Goal: Task Accomplishment & Management: Use online tool/utility

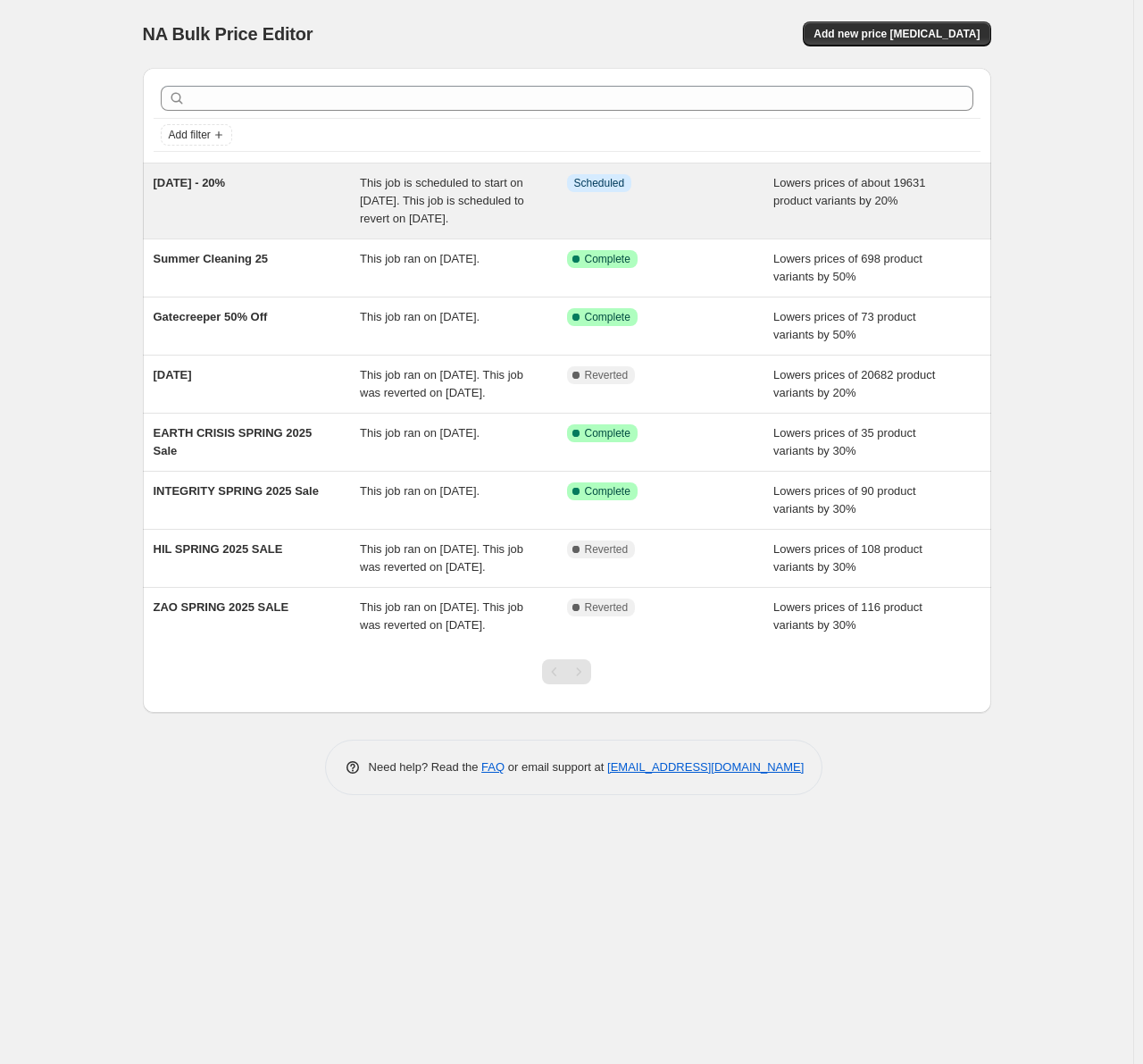
click at [416, 214] on span "This job is scheduled to start on August 29, 2025. This job is scheduled to rev…" at bounding box center [442, 200] width 164 height 49
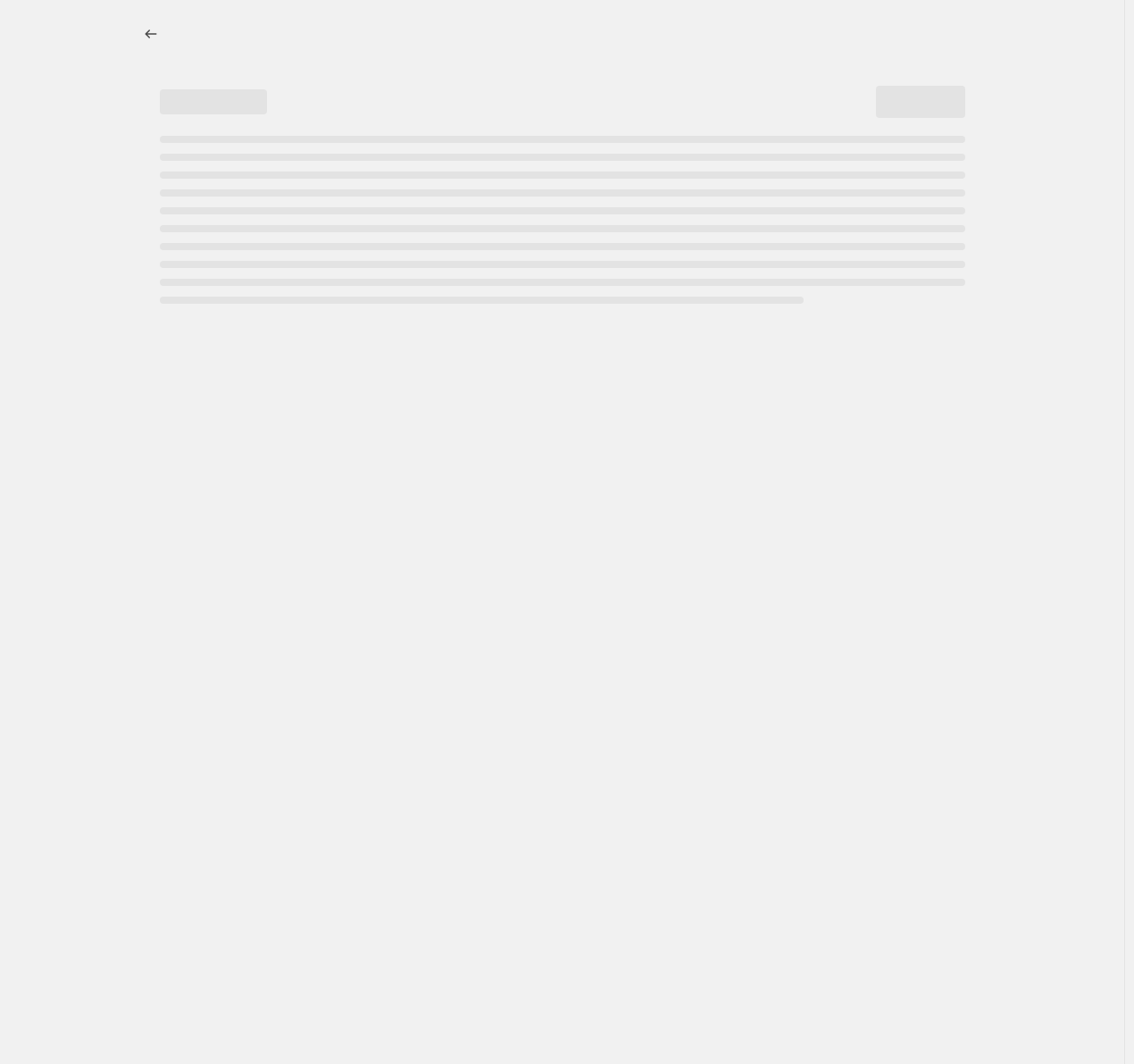
select select "percentage"
select select "not_equal"
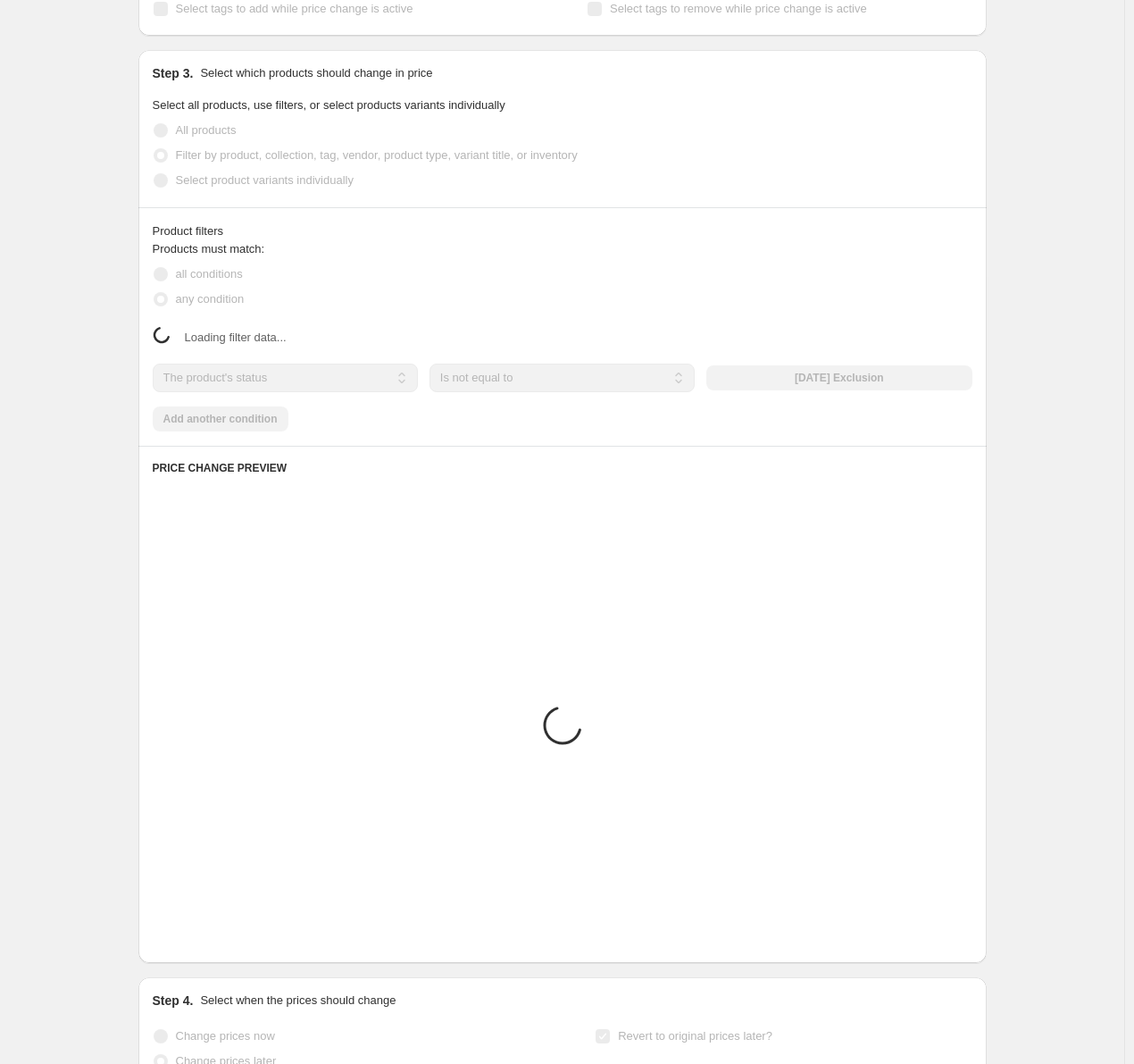
select select "tag"
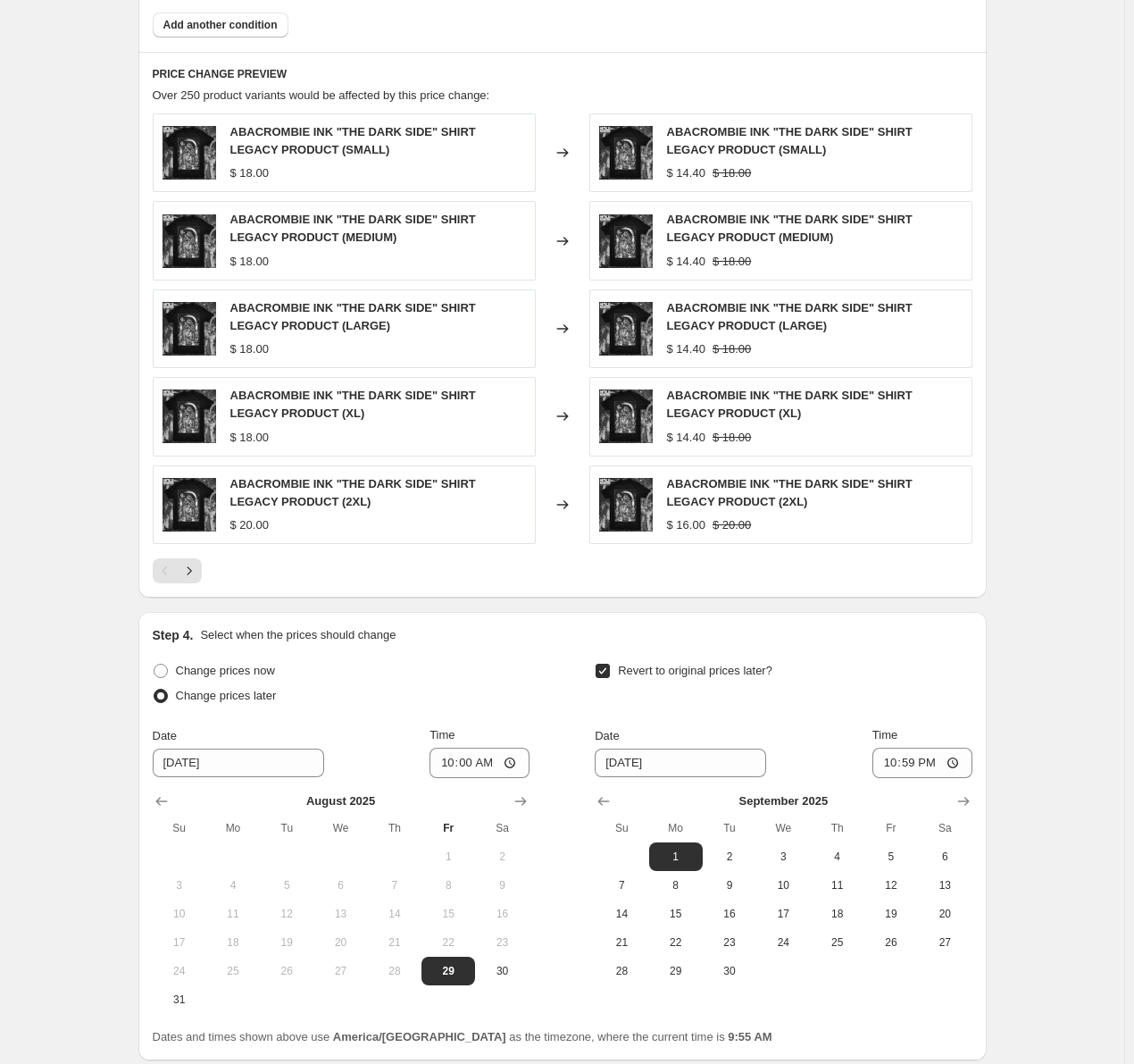
scroll to position [1251, 0]
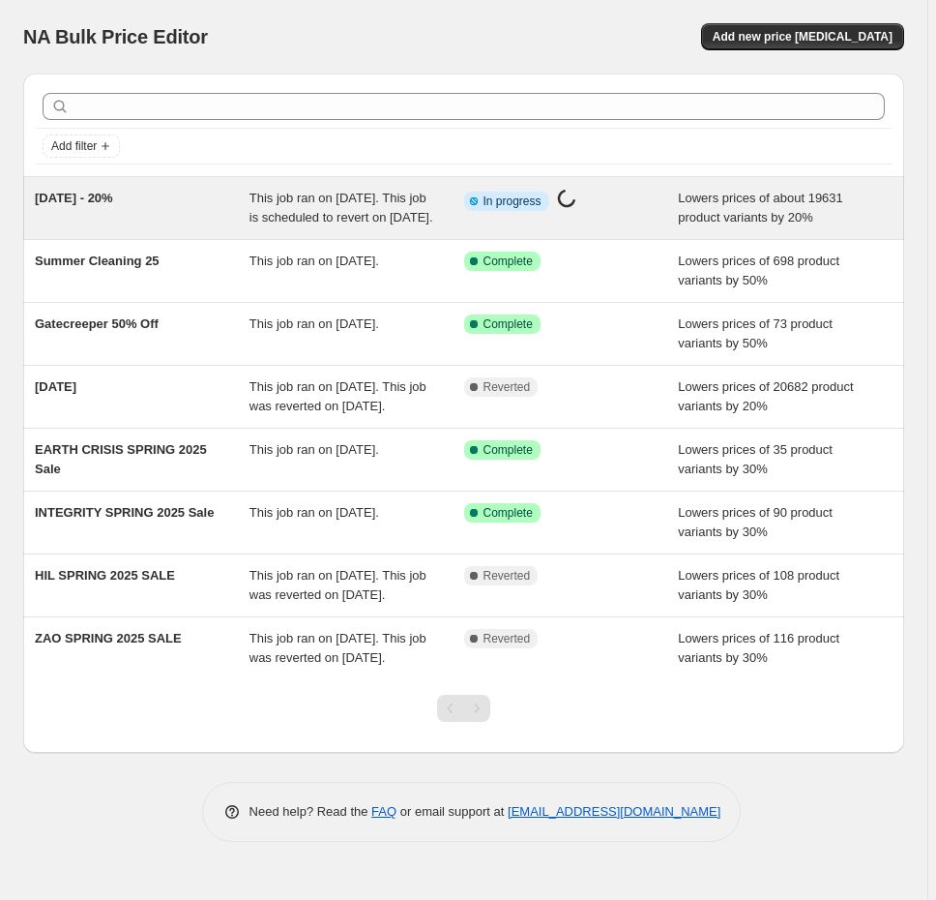
click at [390, 227] on div "This job ran on [DATE]. This job is scheduled to revert on [DATE]." at bounding box center [357, 208] width 215 height 39
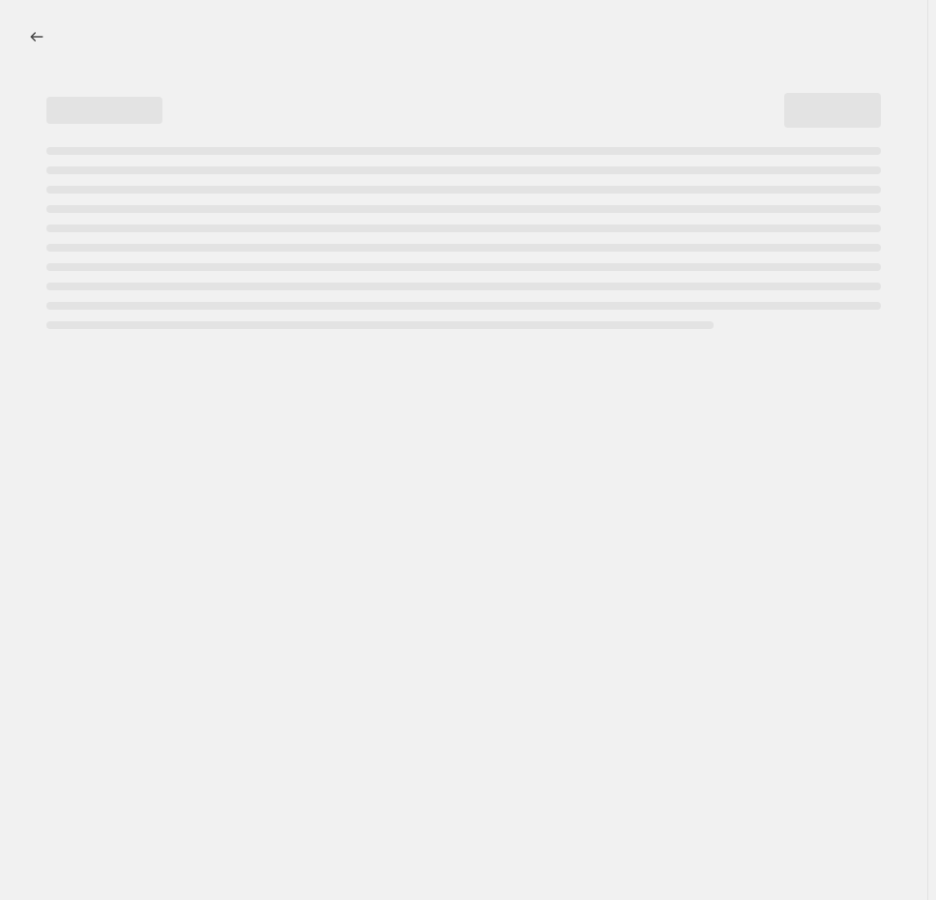
select select "percentage"
select select "not_equal"
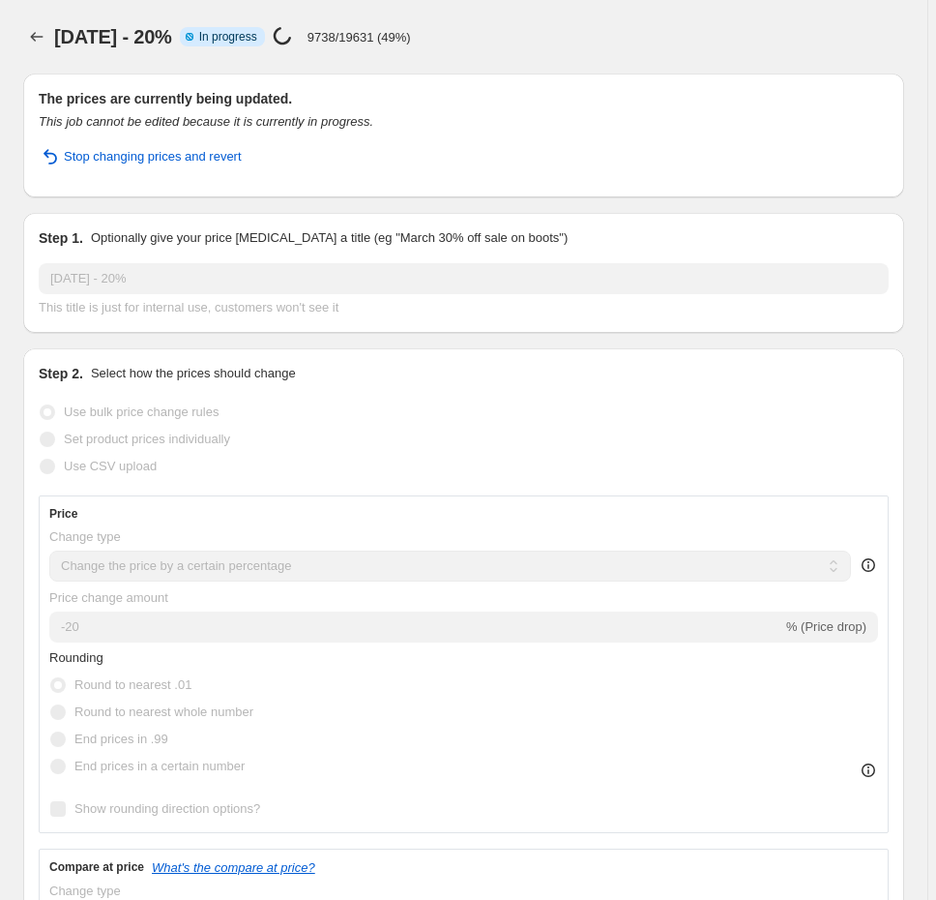
select select "tag"
click at [28, 28] on icon "Price change jobs" at bounding box center [36, 36] width 19 height 19
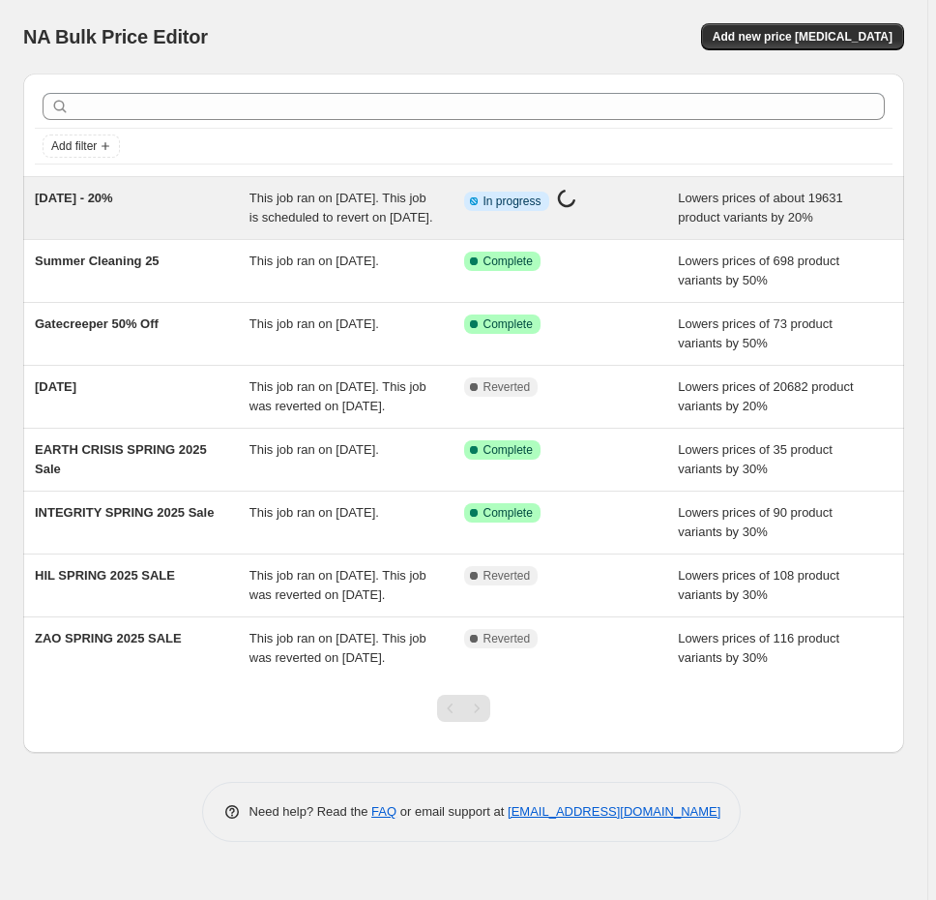
click at [490, 213] on div "Info Partially complete In progress Price [MEDICAL_DATA] in progress..." at bounding box center [571, 208] width 215 height 39
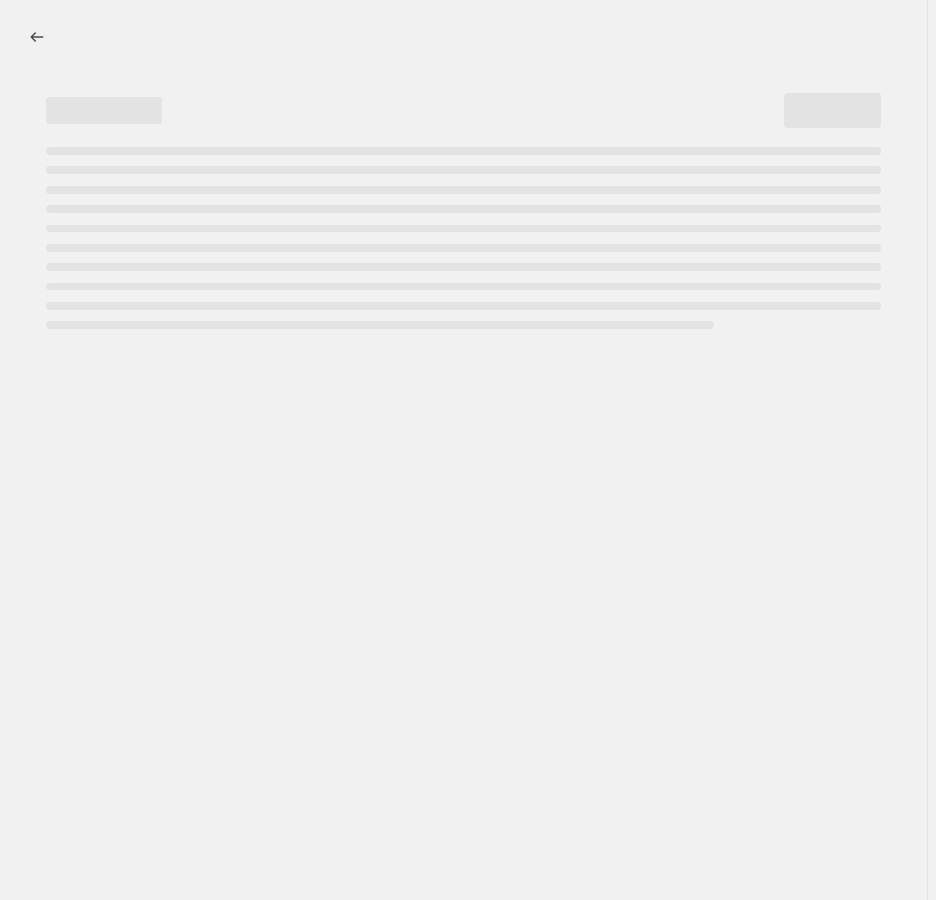
select select "percentage"
select select "not_equal"
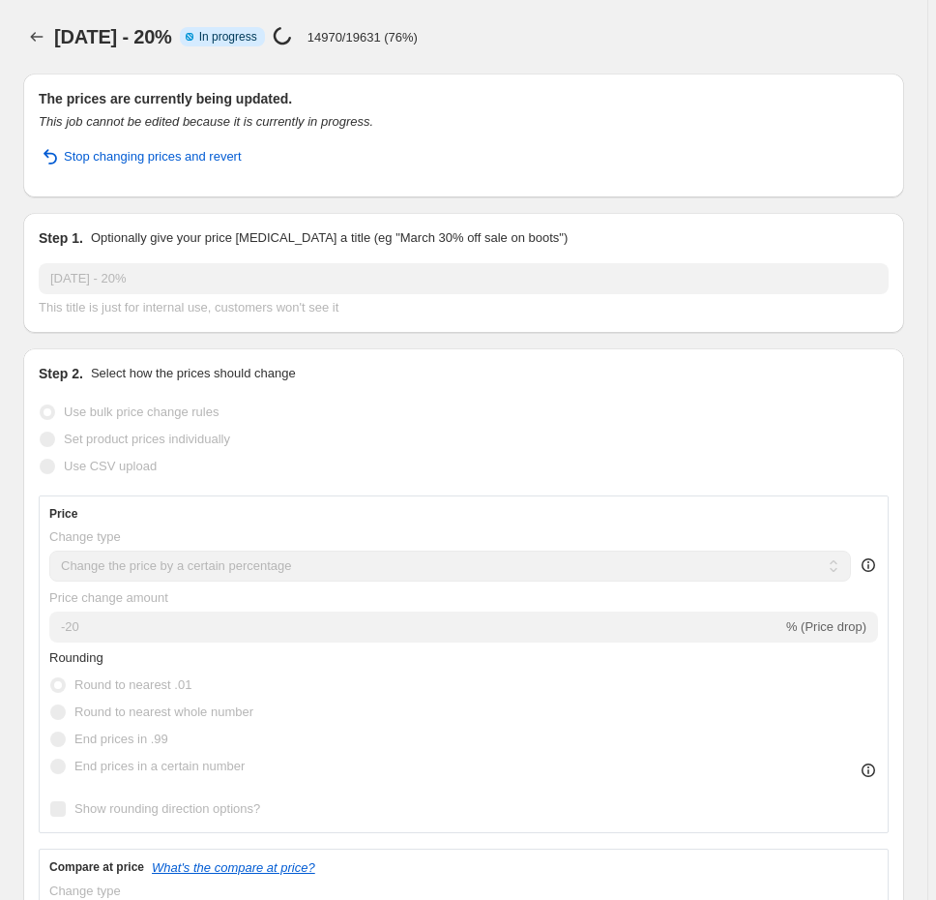
select select "tag"
click at [41, 41] on icon "Price change jobs" at bounding box center [36, 36] width 19 height 19
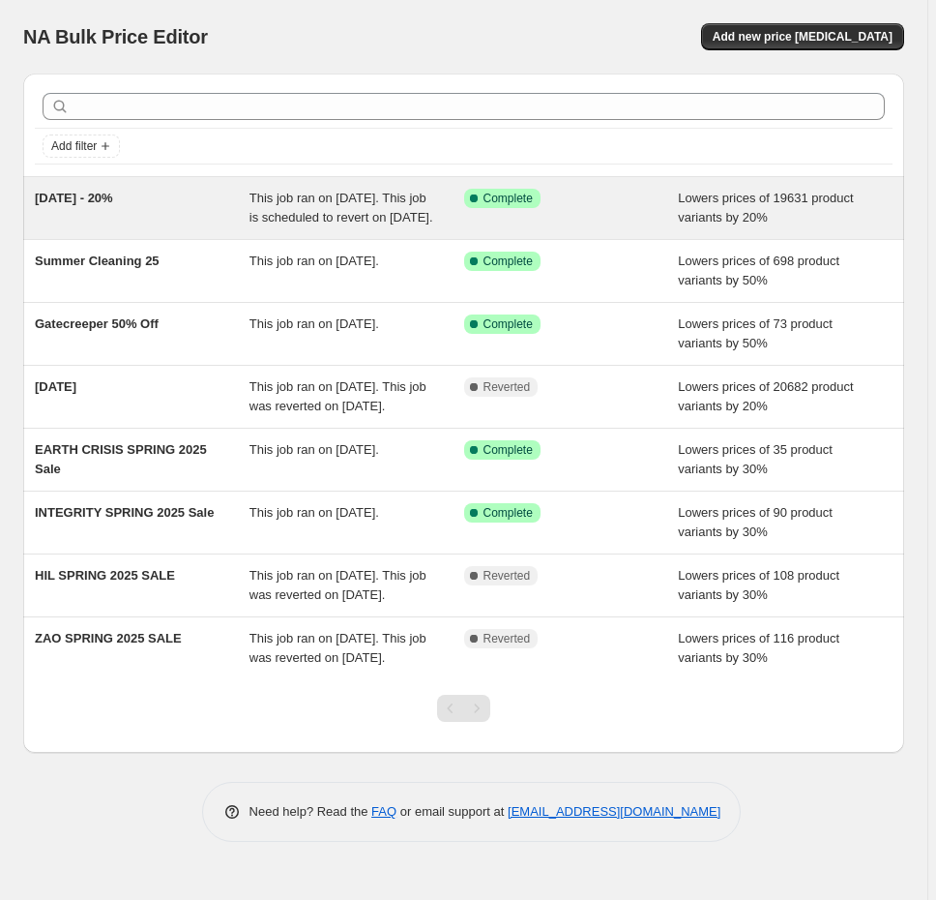
click at [264, 193] on span "This job ran on [DATE]. This job is scheduled to revert on [DATE]." at bounding box center [342, 208] width 184 height 34
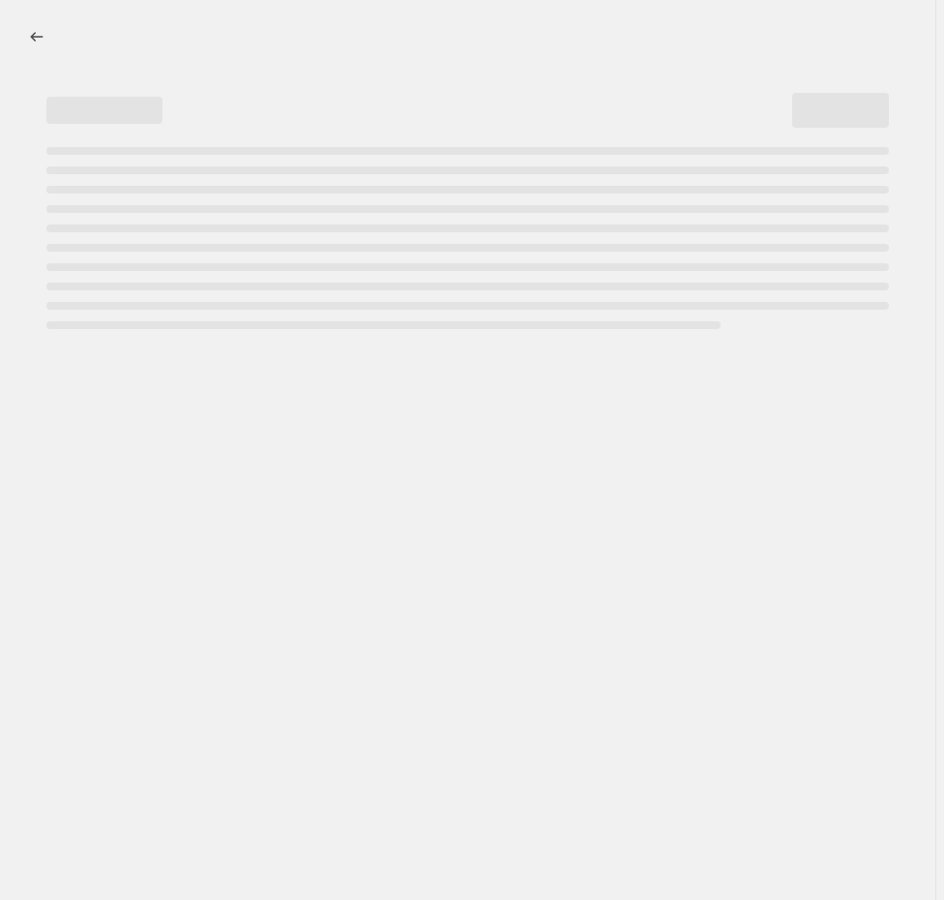
select select "percentage"
select select "tag"
select select "not_equal"
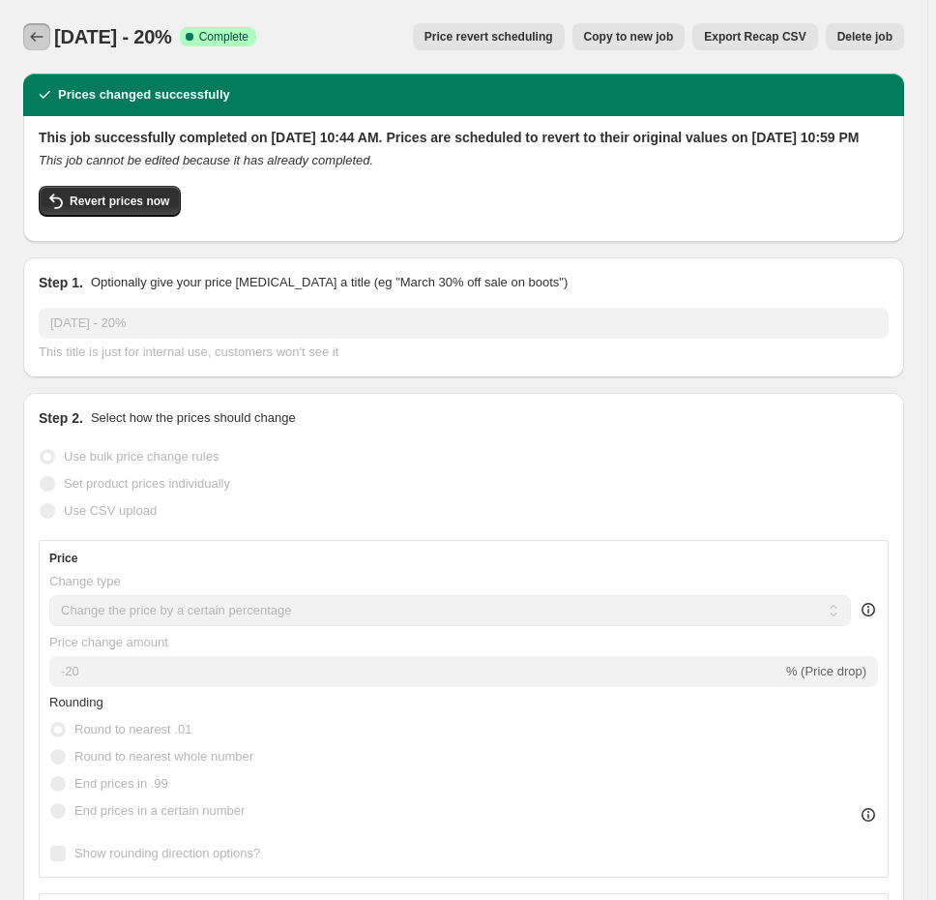
click at [39, 28] on icon "Price change jobs" at bounding box center [36, 36] width 19 height 19
